Goal: Navigation & Orientation: Find specific page/section

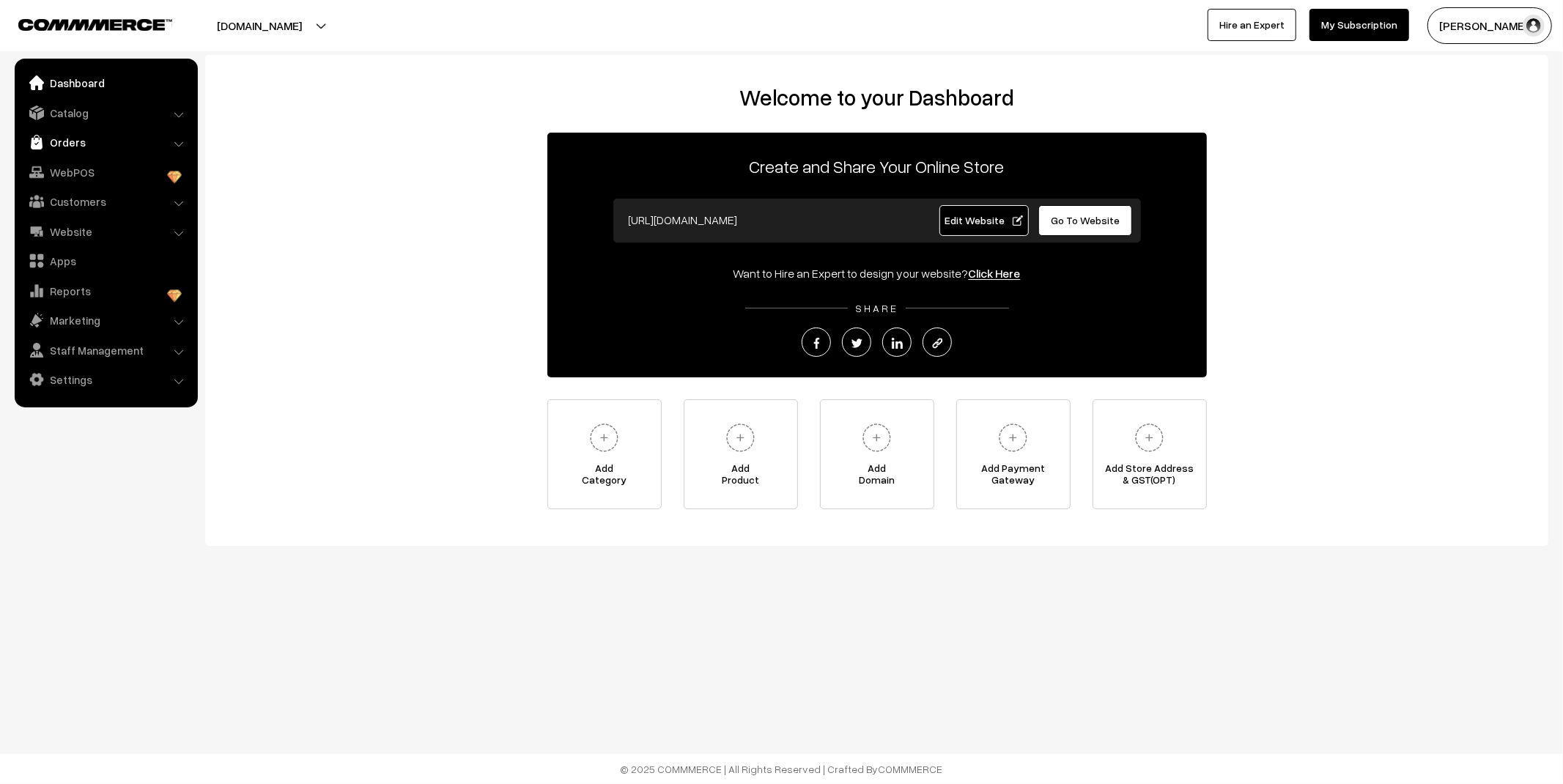
click at [104, 142] on link "Orders" at bounding box center [105, 142] width 175 height 26
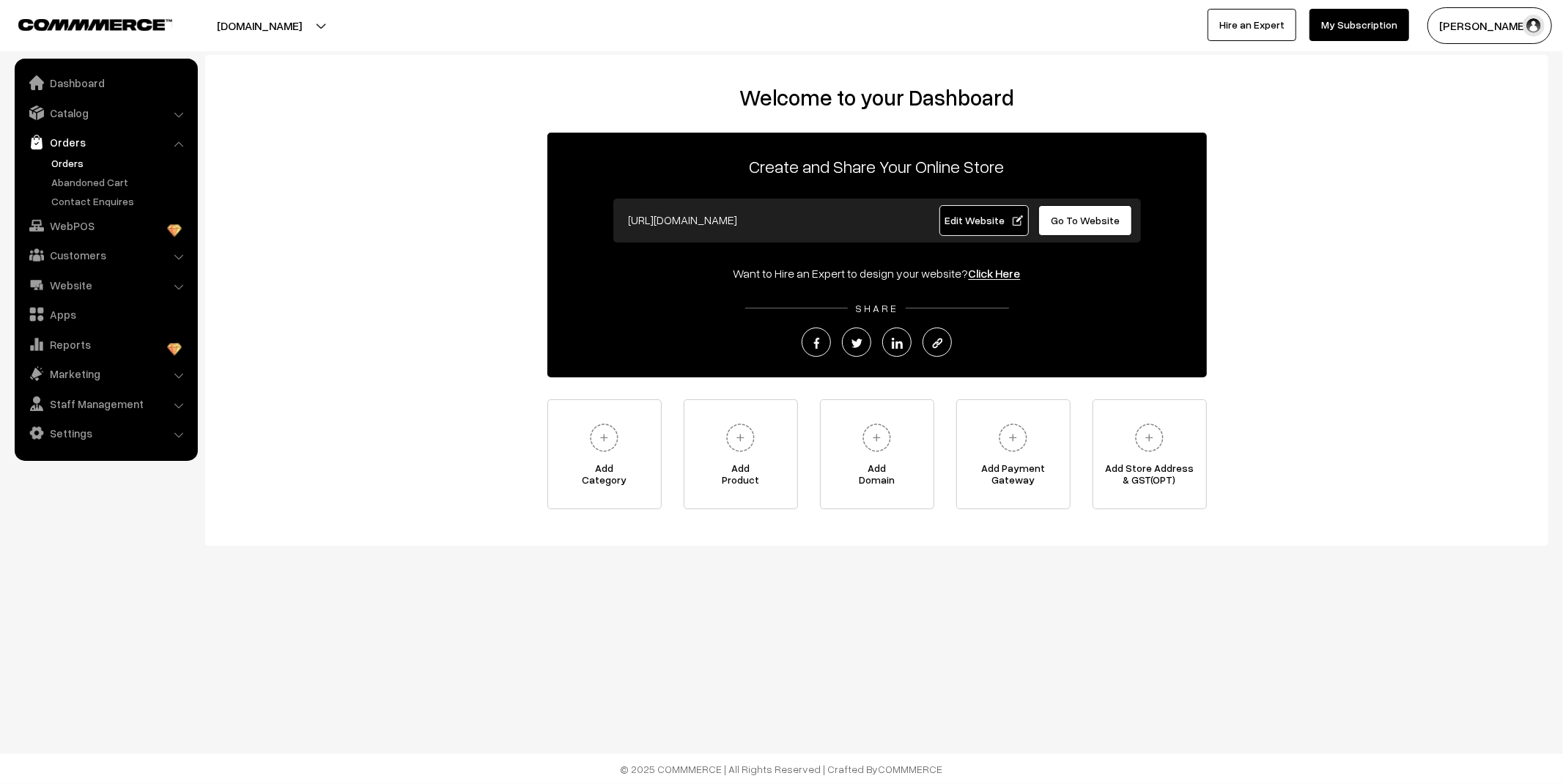
click at [69, 162] on link "Orders" at bounding box center [120, 163] width 145 height 16
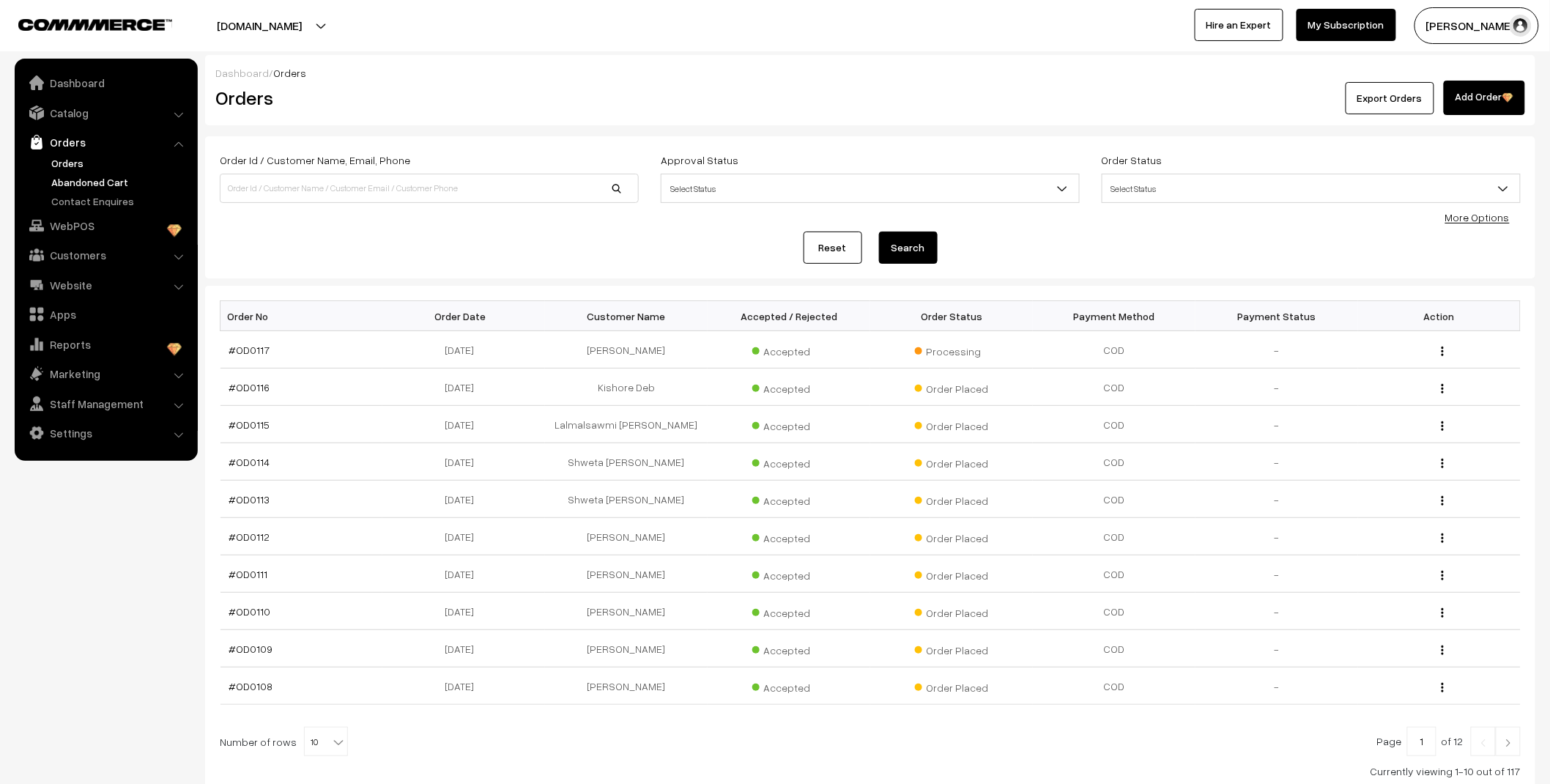
click at [105, 183] on link "Abandoned Cart" at bounding box center [120, 182] width 145 height 16
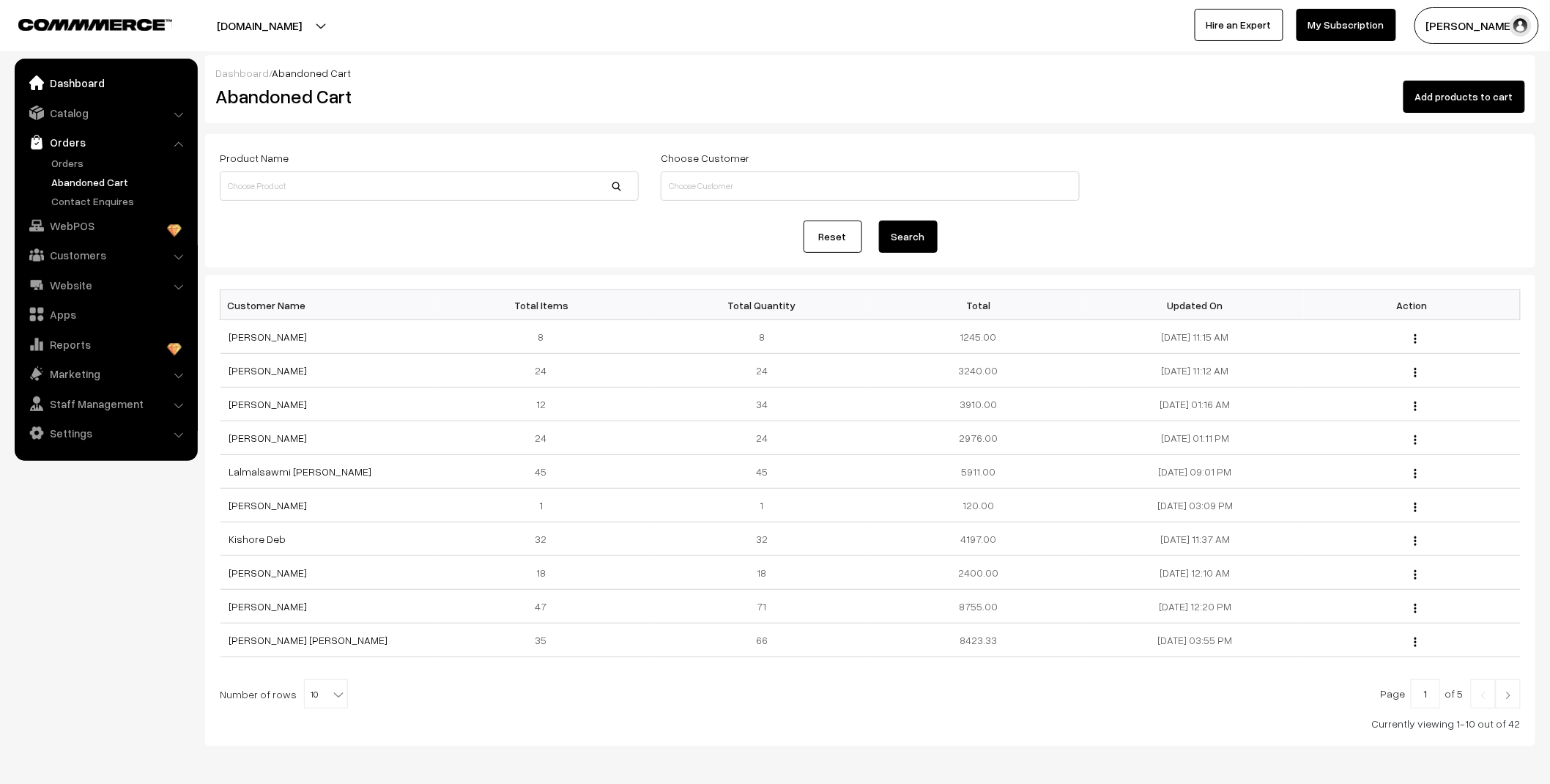
click at [69, 84] on link "Dashboard" at bounding box center [105, 82] width 175 height 26
